Goal: Task Accomplishment & Management: Use online tool/utility

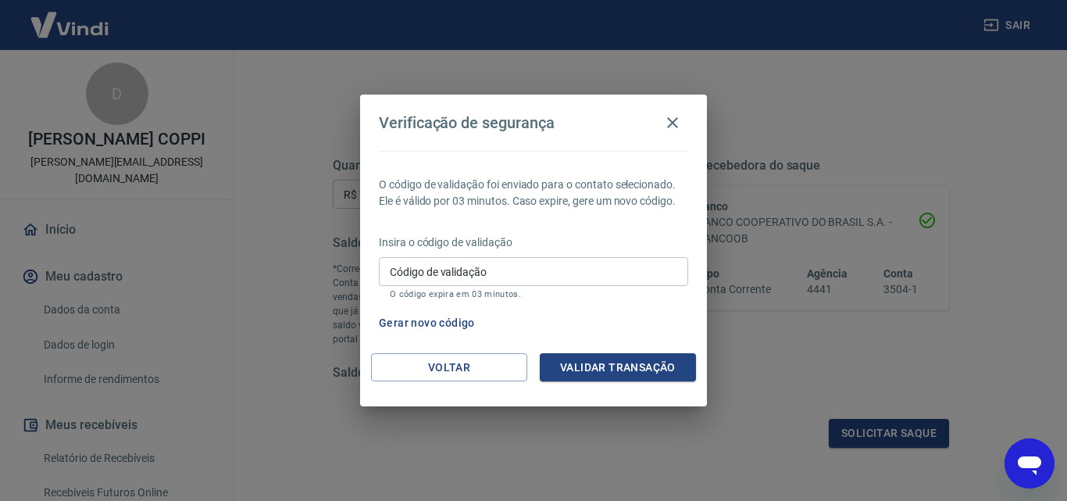
scroll to position [264, 0]
click at [440, 322] on button "Gerar novo código" at bounding box center [427, 323] width 109 height 29
click at [473, 266] on div "Código de validação Código de validação O código expira em 03 minutos." at bounding box center [533, 278] width 309 height 42
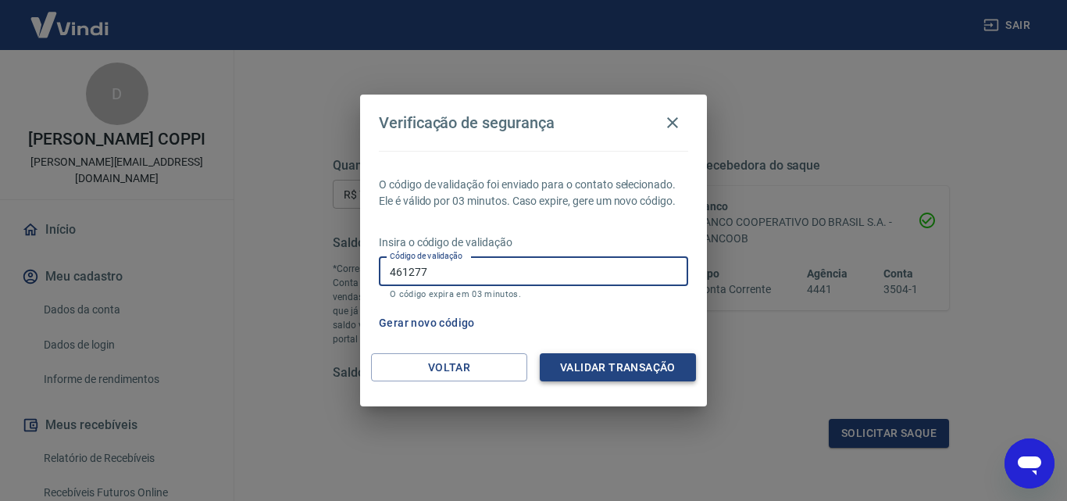
click at [647, 369] on button "Validar transação" at bounding box center [618, 367] width 156 height 29
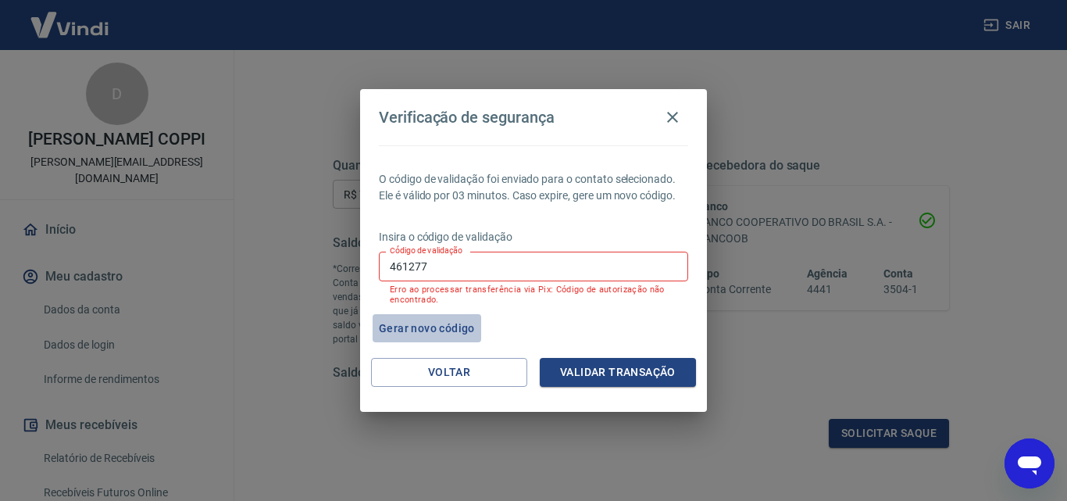
click at [409, 323] on button "Gerar novo código" at bounding box center [427, 328] width 109 height 29
click at [450, 266] on input "461277" at bounding box center [533, 266] width 309 height 29
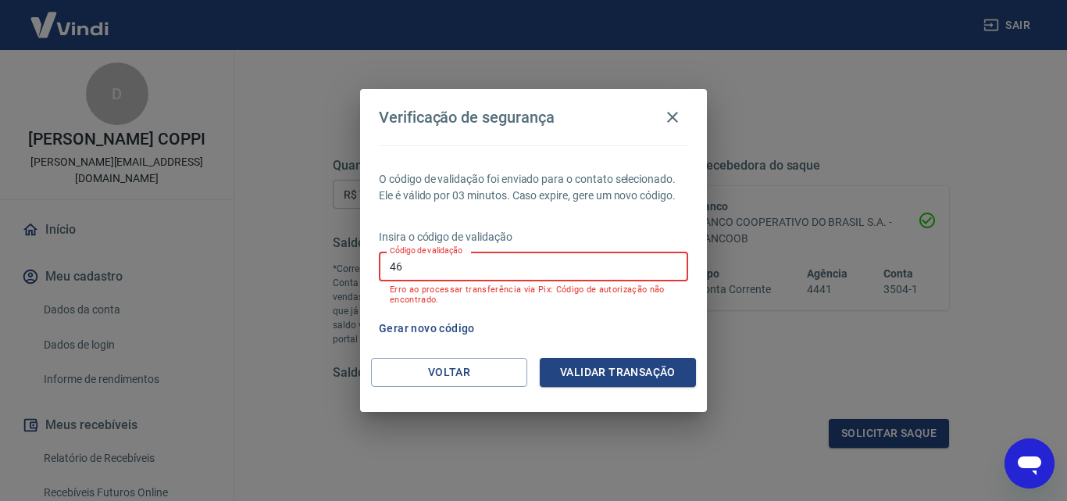
type input "4"
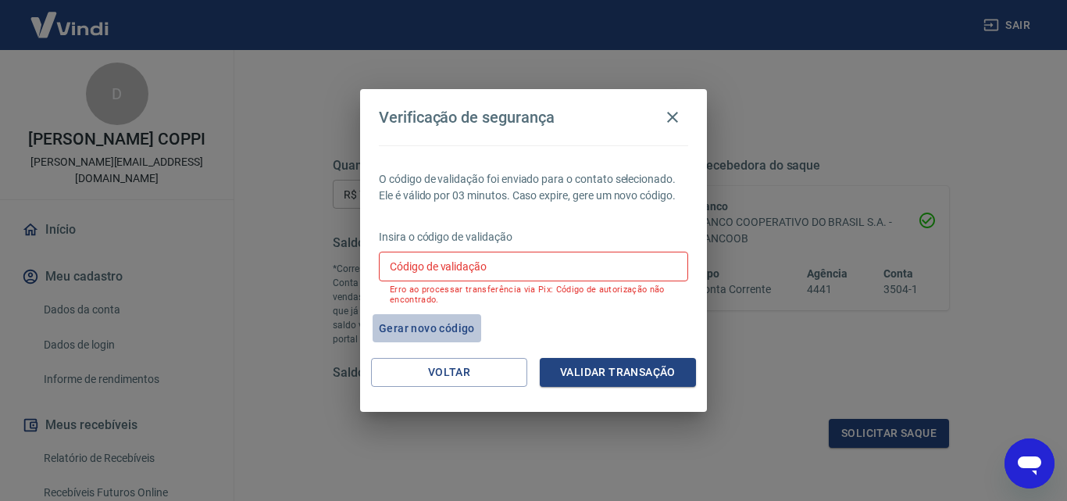
click at [433, 324] on button "Gerar novo código" at bounding box center [427, 328] width 109 height 29
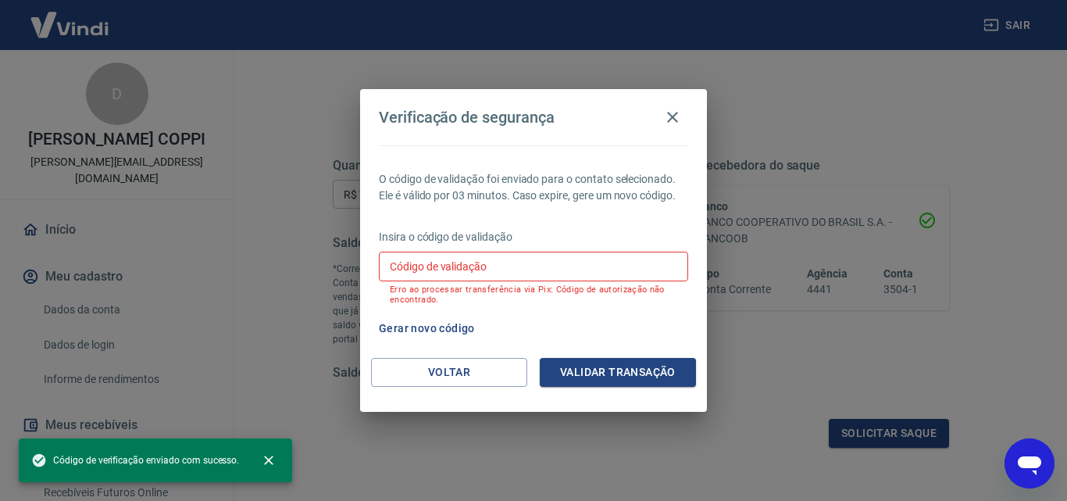
click at [503, 261] on input "Código de validação" at bounding box center [533, 266] width 309 height 29
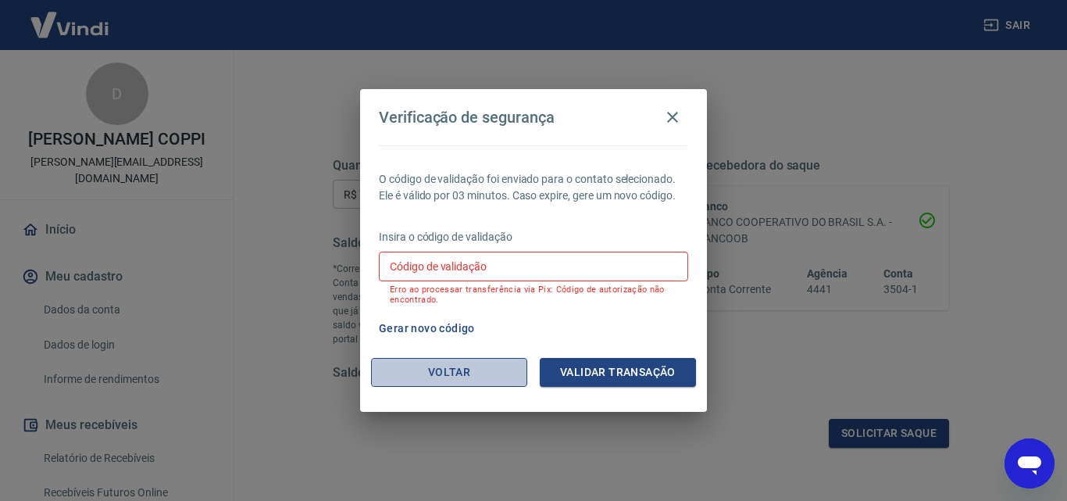
click at [418, 369] on button "Voltar" at bounding box center [449, 372] width 156 height 29
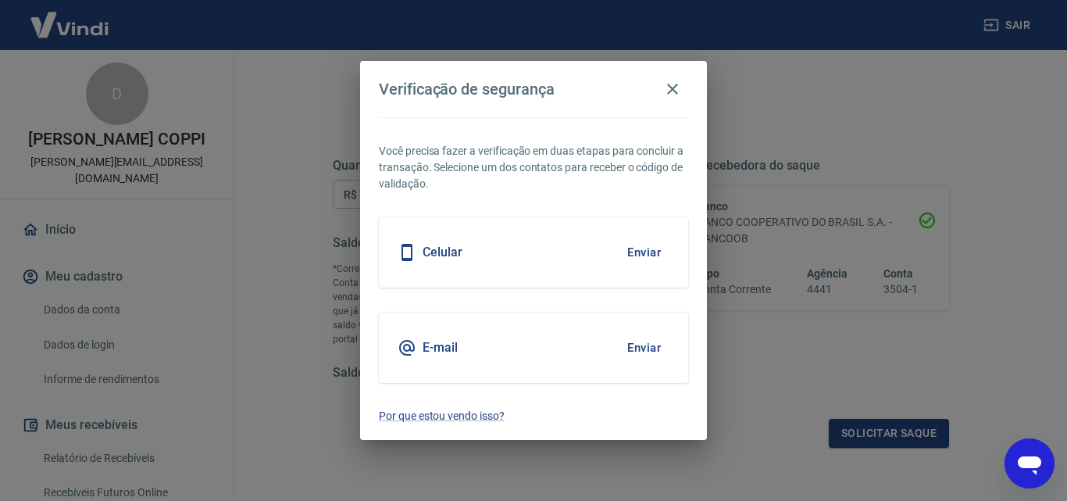
click at [645, 247] on button "Enviar" at bounding box center [644, 252] width 51 height 33
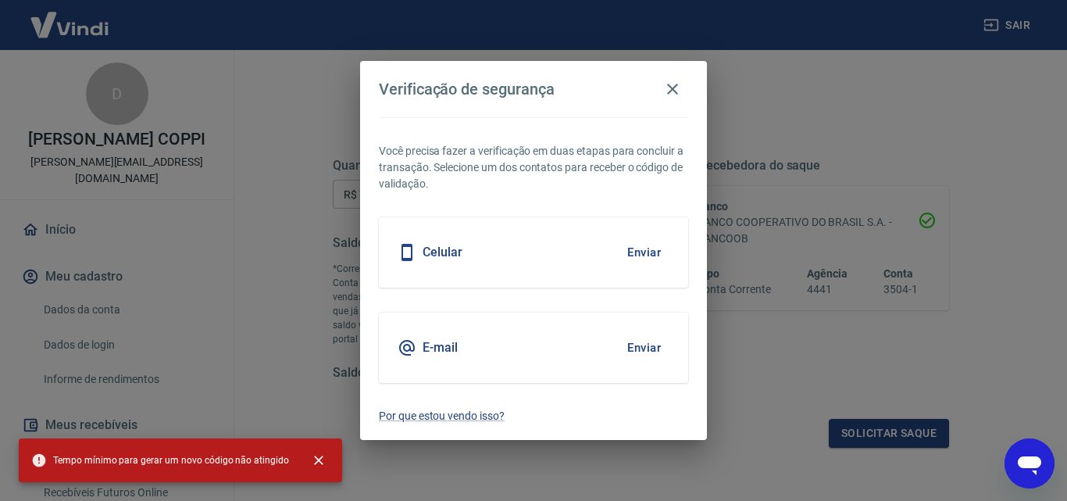
click at [755, 345] on div "Verificação de segurança Você precisa fazer a verificação em duas etapas para c…" at bounding box center [533, 250] width 1067 height 501
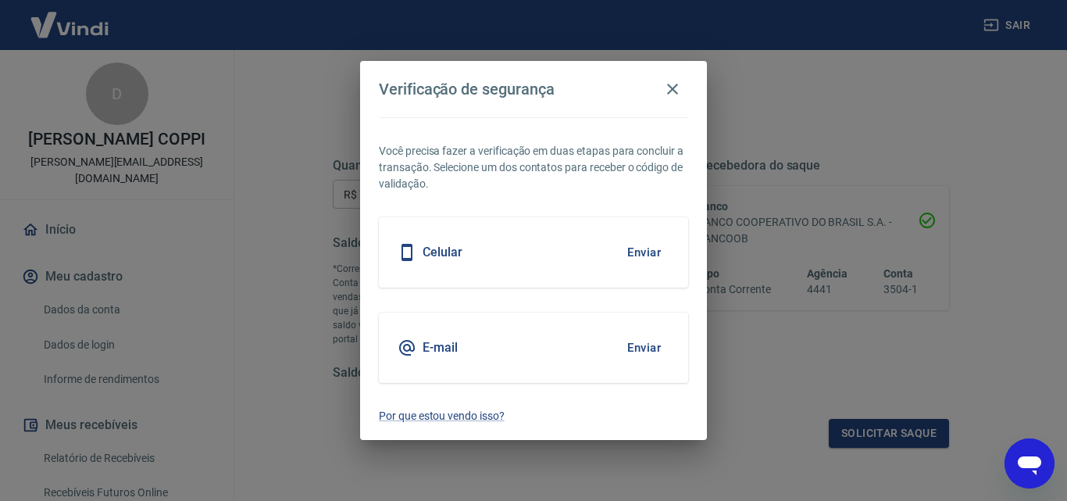
click at [781, 316] on div "Verificação de segurança Você precisa fazer a verificação em duas etapas para c…" at bounding box center [533, 250] width 1067 height 501
click at [633, 252] on button "Enviar" at bounding box center [644, 252] width 51 height 33
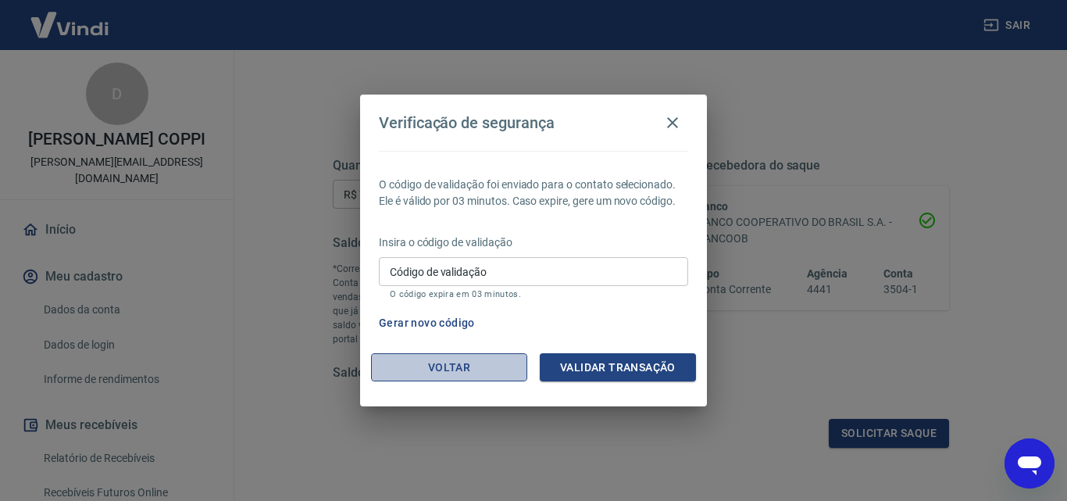
click at [444, 361] on button "Voltar" at bounding box center [449, 367] width 156 height 29
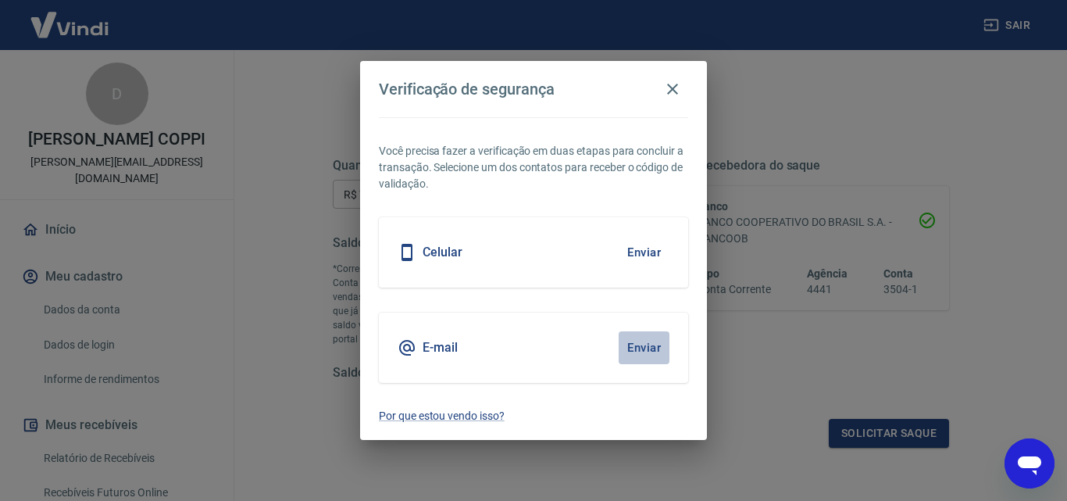
click at [652, 350] on button "Enviar" at bounding box center [644, 347] width 51 height 33
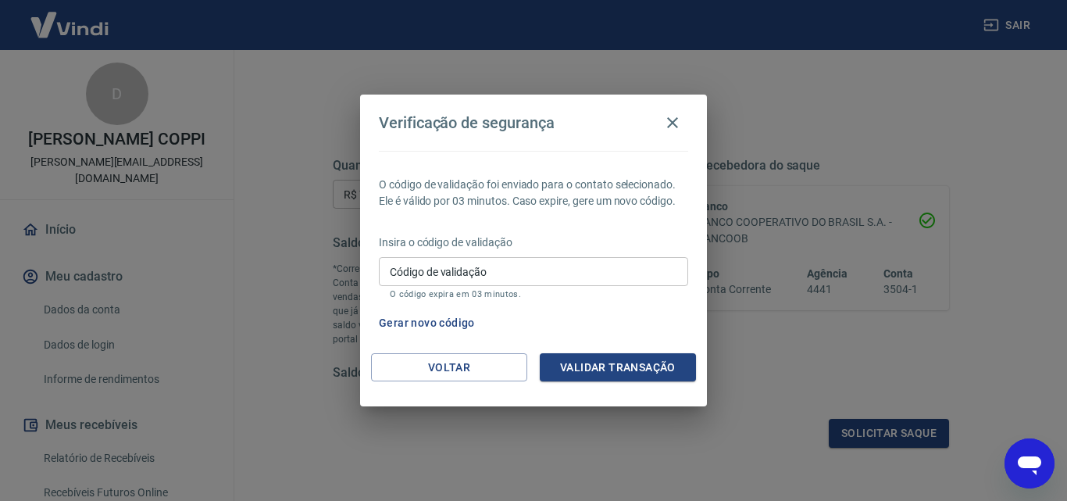
click at [451, 265] on div "Código de validação Código de validação O código expira em 03 minutos." at bounding box center [533, 278] width 309 height 42
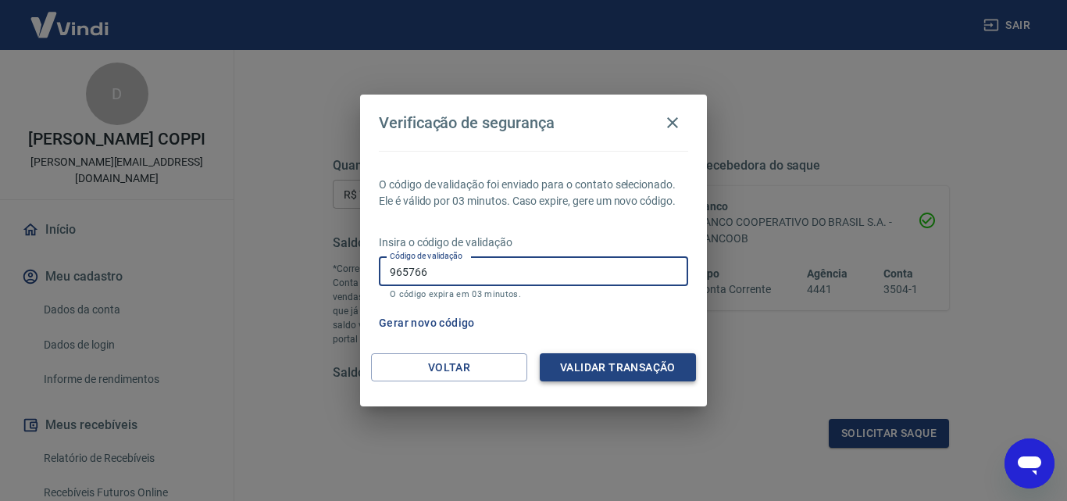
type input "965766"
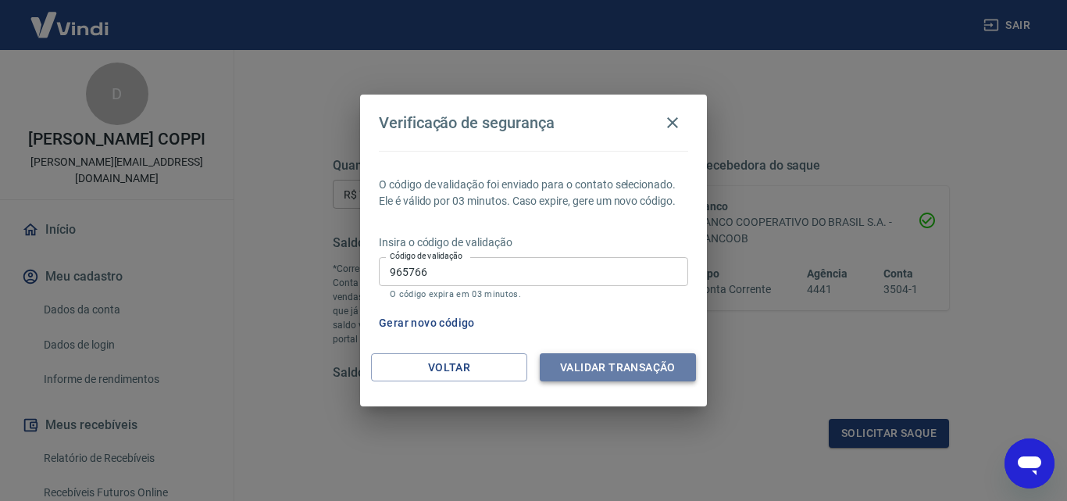
click at [577, 367] on button "Validar transação" at bounding box center [618, 367] width 156 height 29
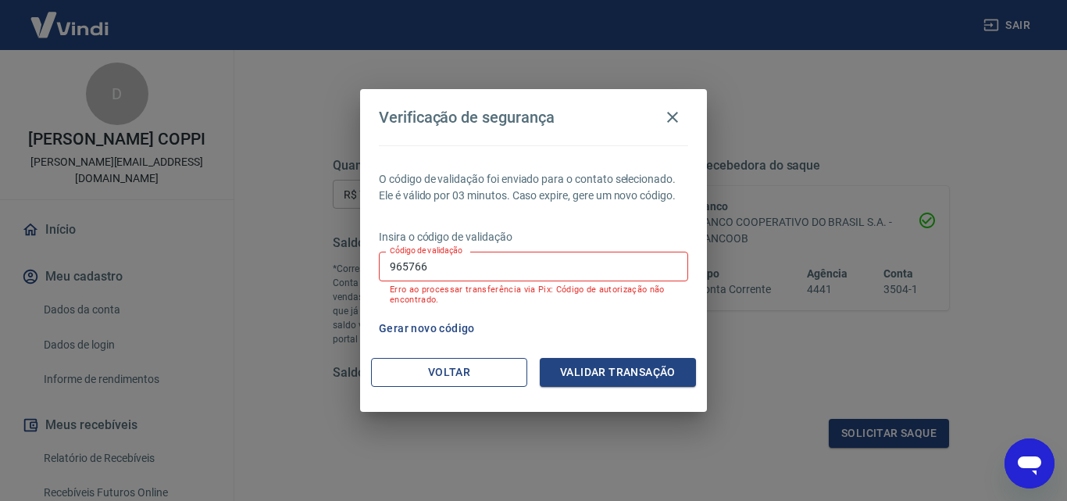
click at [459, 371] on button "Voltar" at bounding box center [449, 372] width 156 height 29
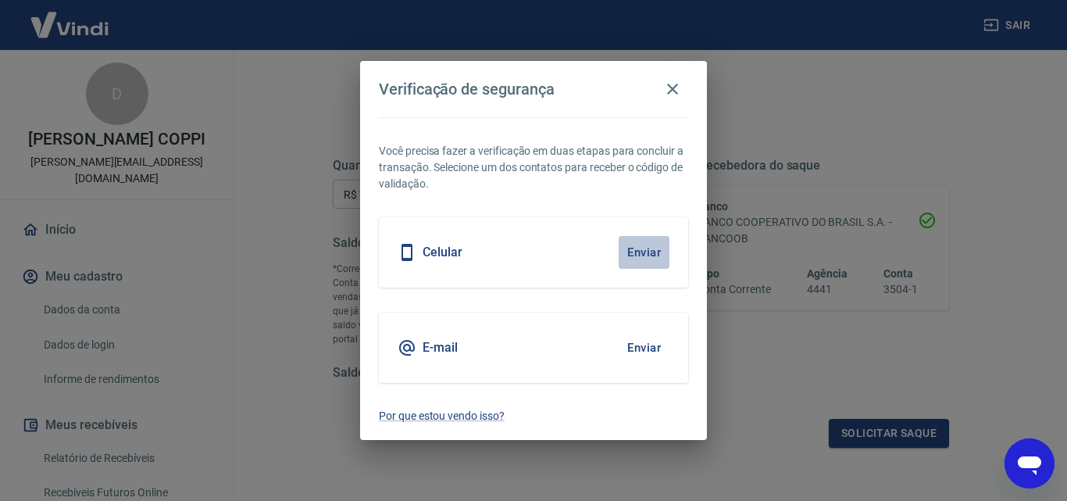
click at [646, 252] on button "Enviar" at bounding box center [644, 252] width 51 height 33
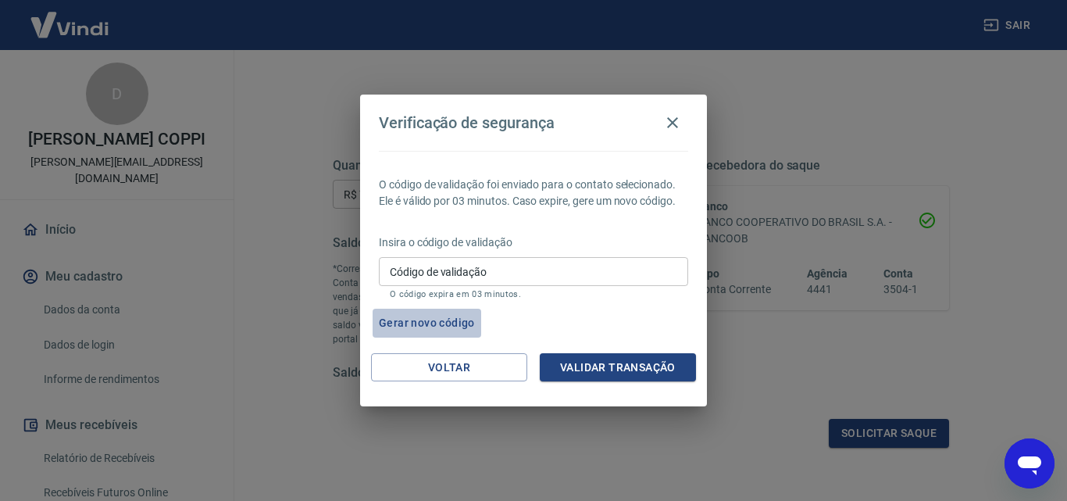
click at [446, 320] on button "Gerar novo código" at bounding box center [427, 323] width 109 height 29
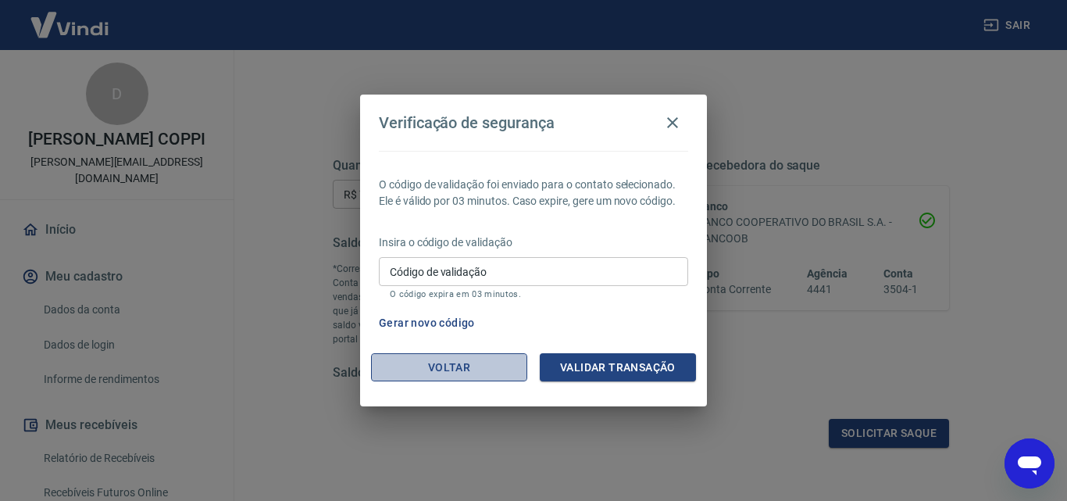
click at [441, 367] on button "Voltar" at bounding box center [449, 367] width 156 height 29
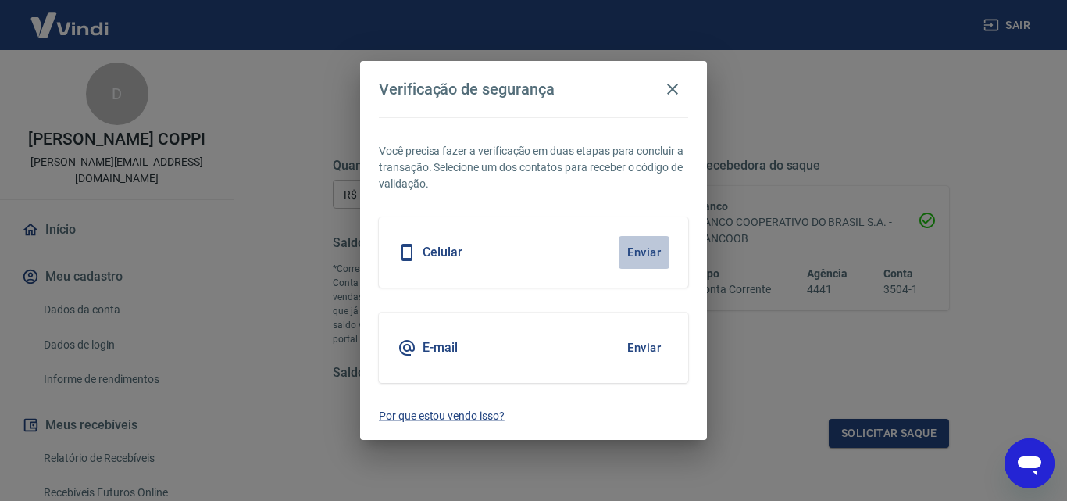
click at [641, 254] on button "Enviar" at bounding box center [644, 252] width 51 height 33
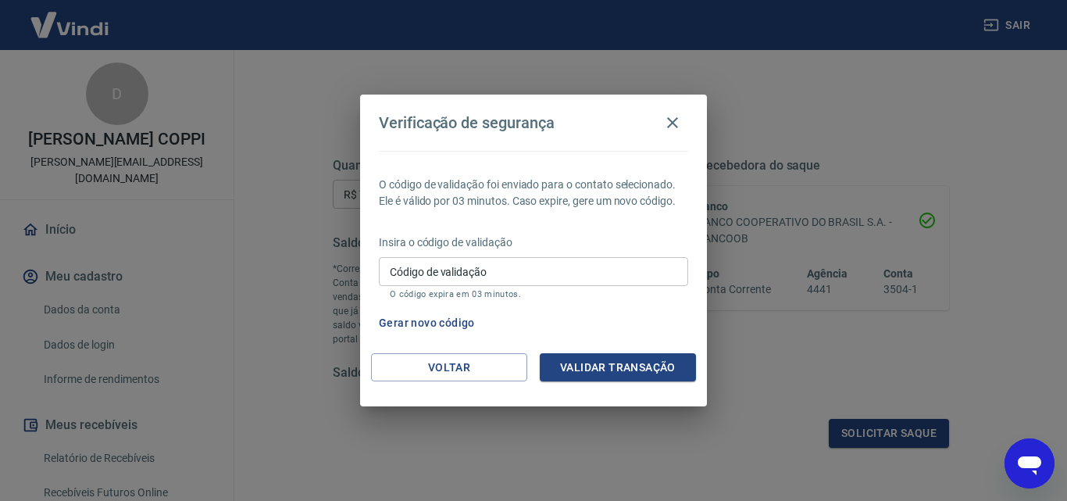
click at [1024, 459] on icon "Abrir janela de mensagens" at bounding box center [1029, 465] width 23 height 19
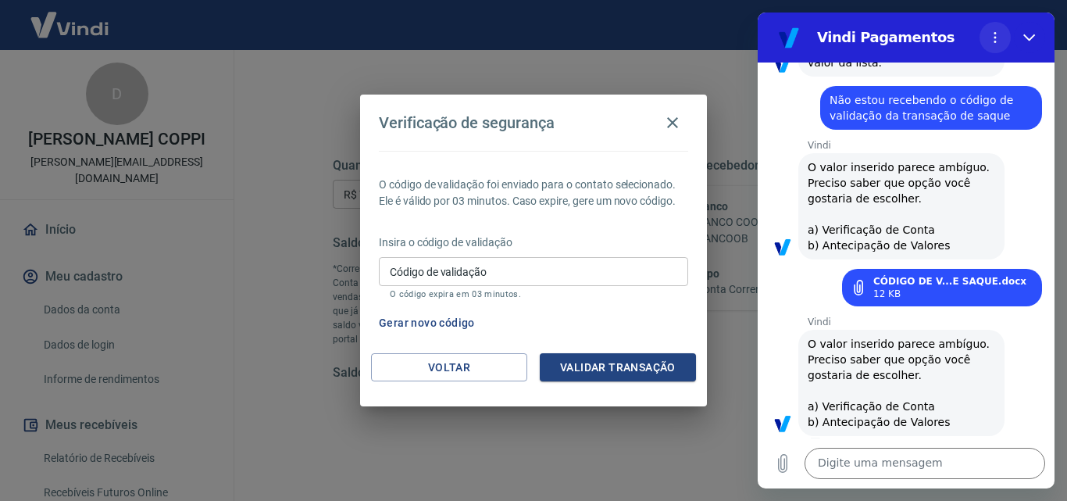
click at [990, 36] on icon "Menu de opções" at bounding box center [995, 37] width 13 height 13
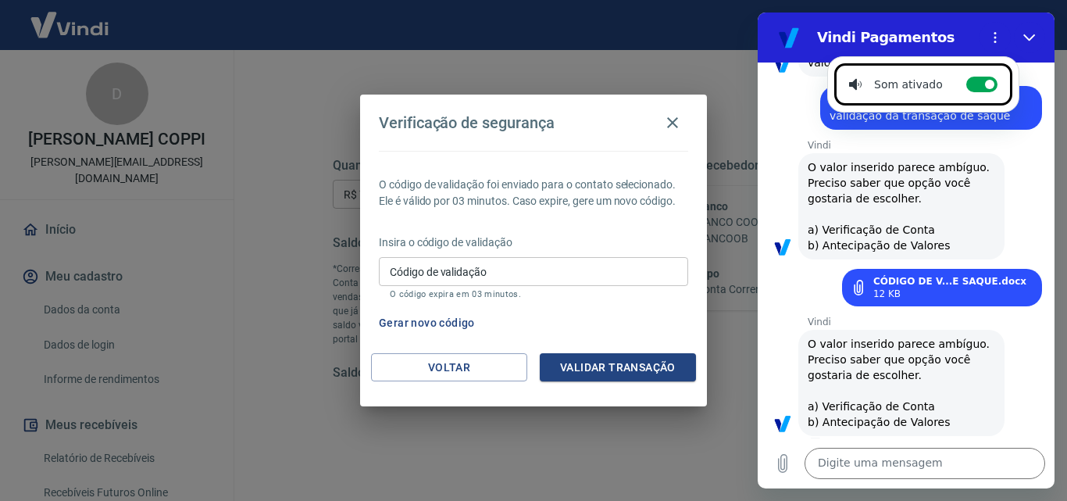
click at [1008, 155] on div "Vindi diz: O valor inserido parece ambíguo. Preciso saber que opção você gostar…" at bounding box center [912, 206] width 284 height 108
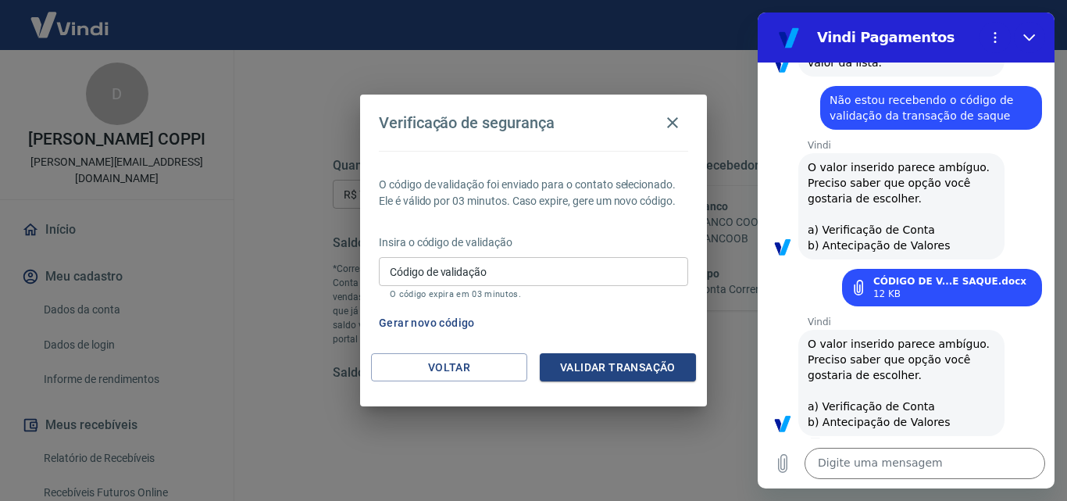
drag, startPoint x: 1049, startPoint y: 309, endPoint x: 1817, endPoint y: 346, distance: 769.0
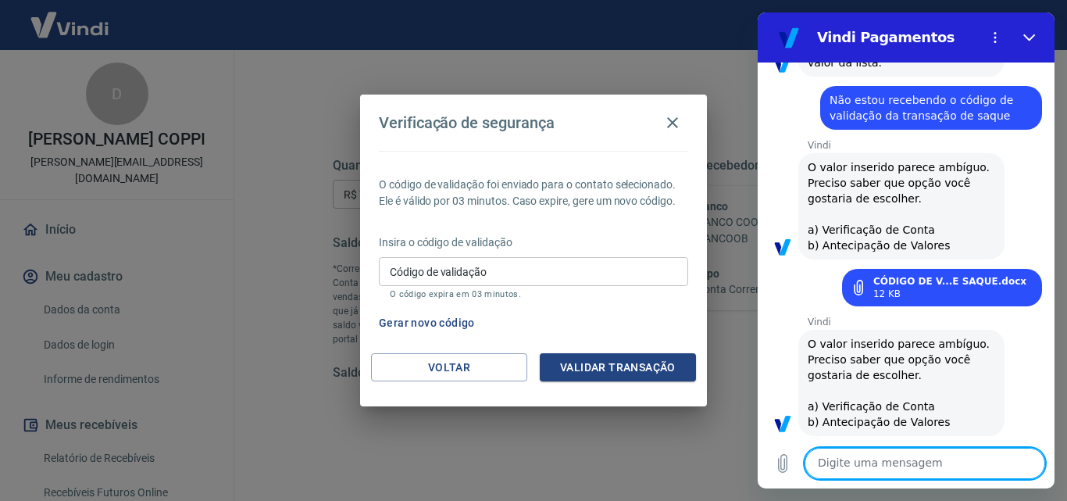
click at [993, 469] on textarea at bounding box center [925, 463] width 241 height 31
type textarea "boa tarde"
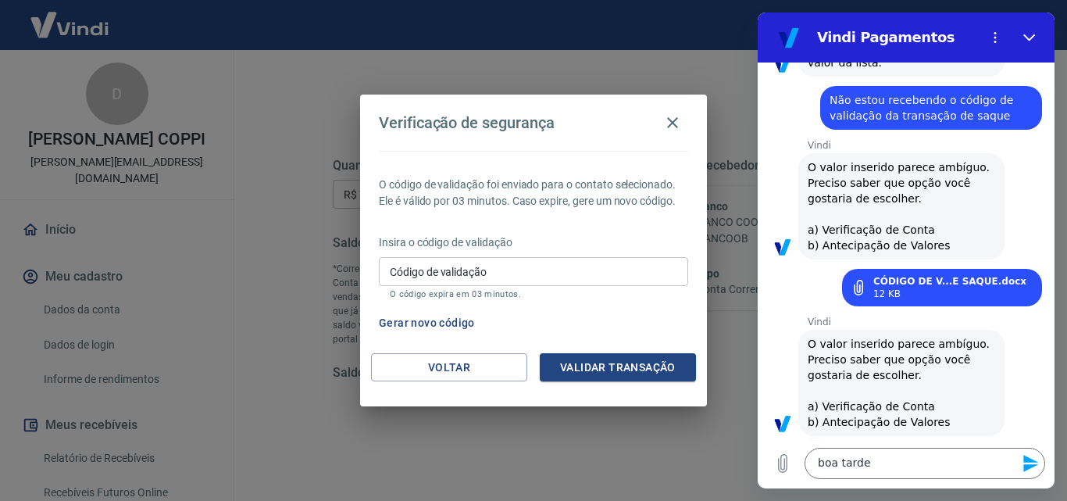
click at [1034, 463] on icon "Enviar mensagem" at bounding box center [1031, 463] width 19 height 19
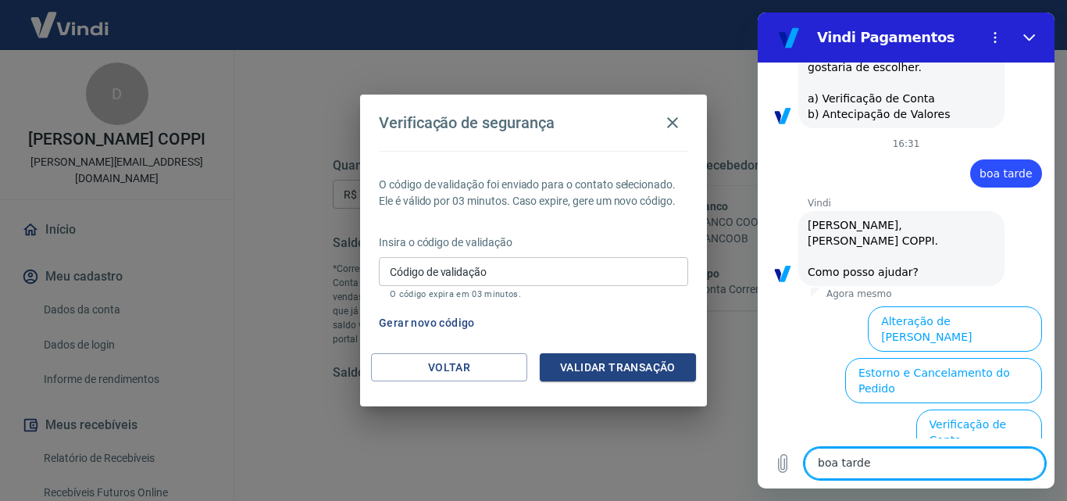
scroll to position [730, 0]
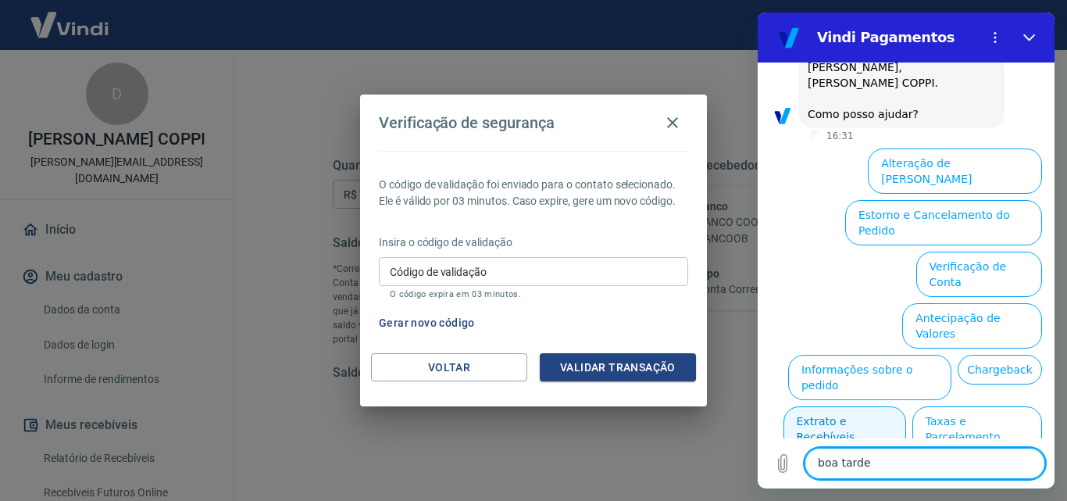
click at [906, 406] on button "Extrato e Recebíveis" at bounding box center [845, 428] width 123 height 45
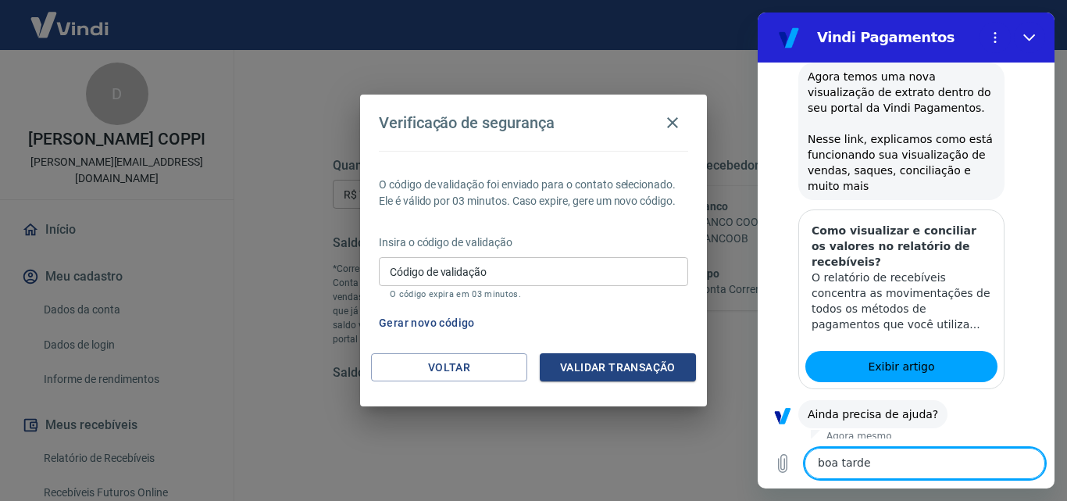
scroll to position [869, 0]
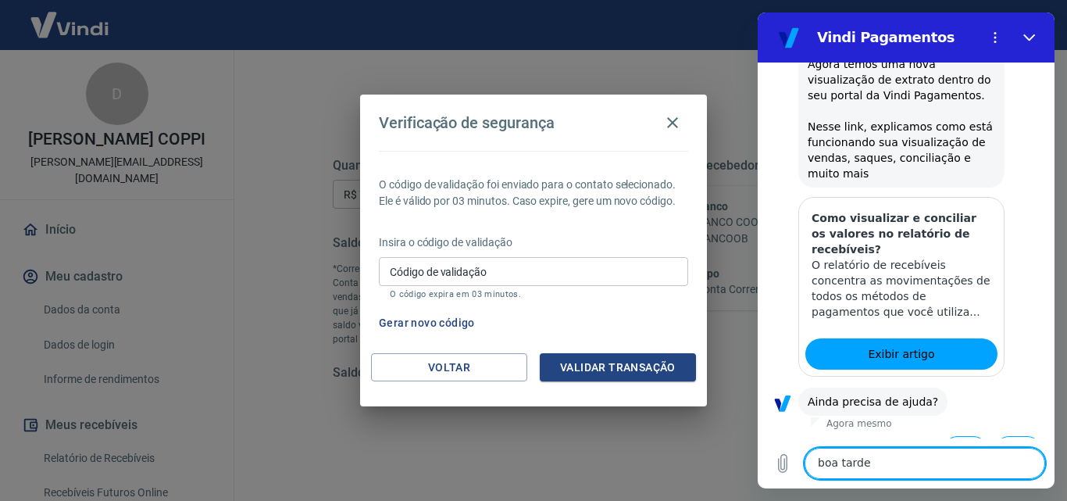
click at [960, 436] on button "Sim" at bounding box center [965, 451] width 45 height 30
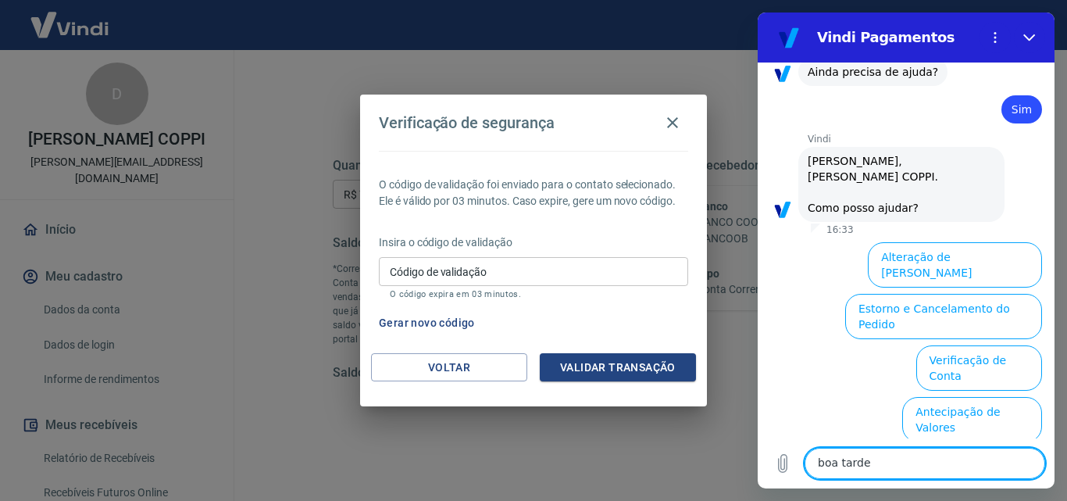
scroll to position [1277, 0]
